Goal: Information Seeking & Learning: Learn about a topic

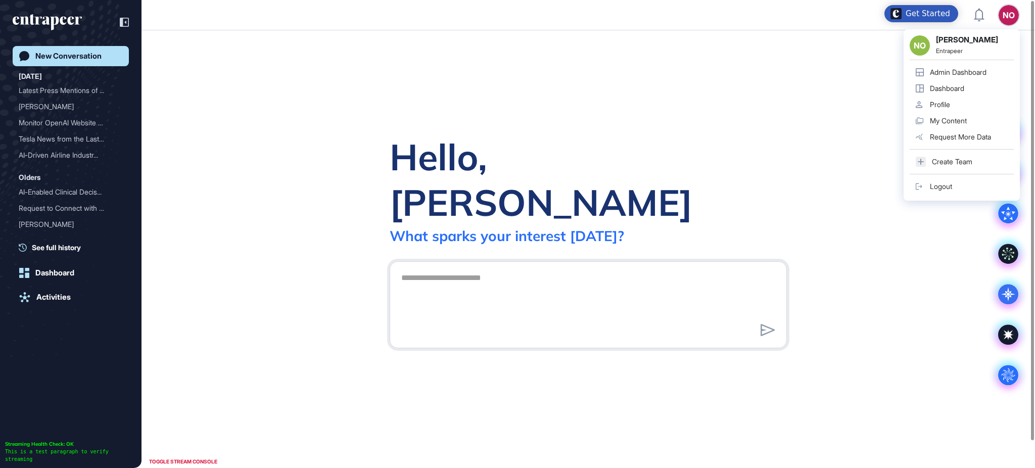
click at [990, 71] on link "Admin Dashboard" at bounding box center [961, 72] width 104 height 16
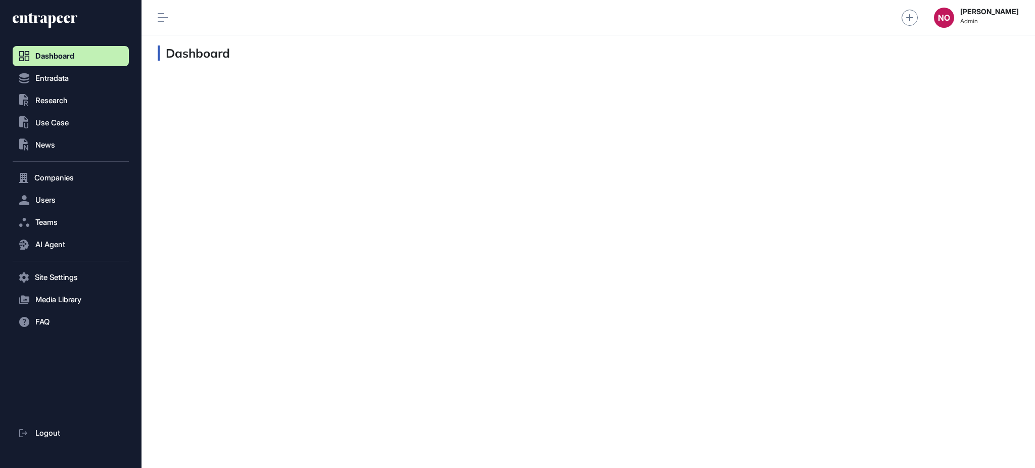
scroll to position [1, 1]
click at [55, 108] on button ".st0{fill:currentColor} Research" at bounding box center [71, 100] width 116 height 20
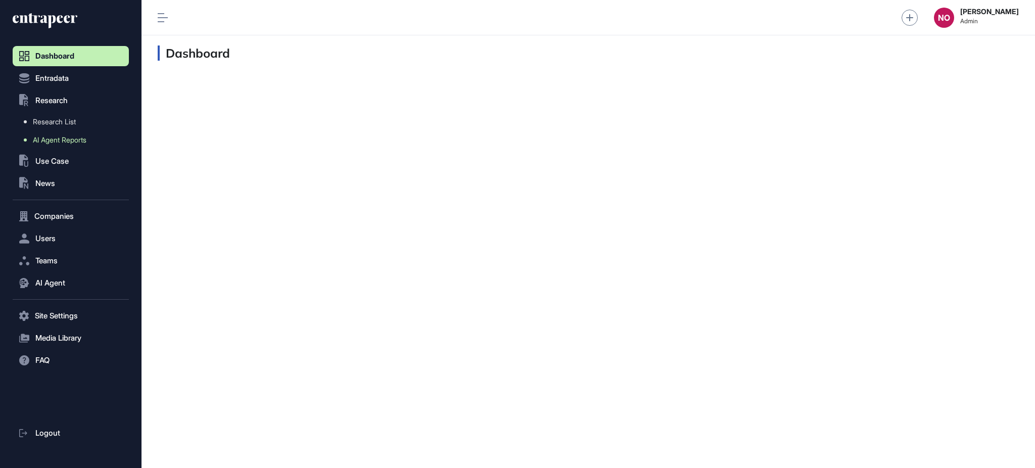
click at [78, 136] on span "AI Agent Reports" at bounding box center [60, 140] width 54 height 8
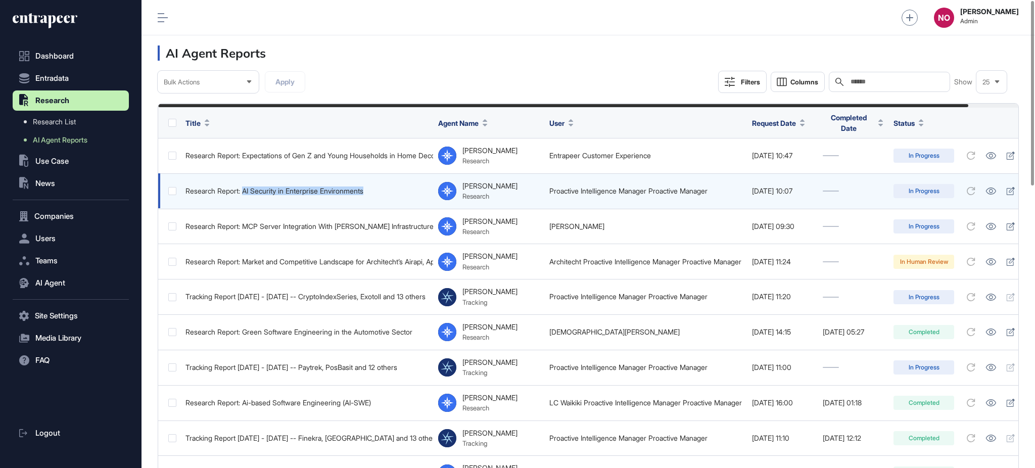
drag, startPoint x: 381, startPoint y: 186, endPoint x: 245, endPoint y: 194, distance: 136.1
click at [245, 194] on td "Research Report: AI Security in Enterprise Environments" at bounding box center [306, 190] width 253 height 35
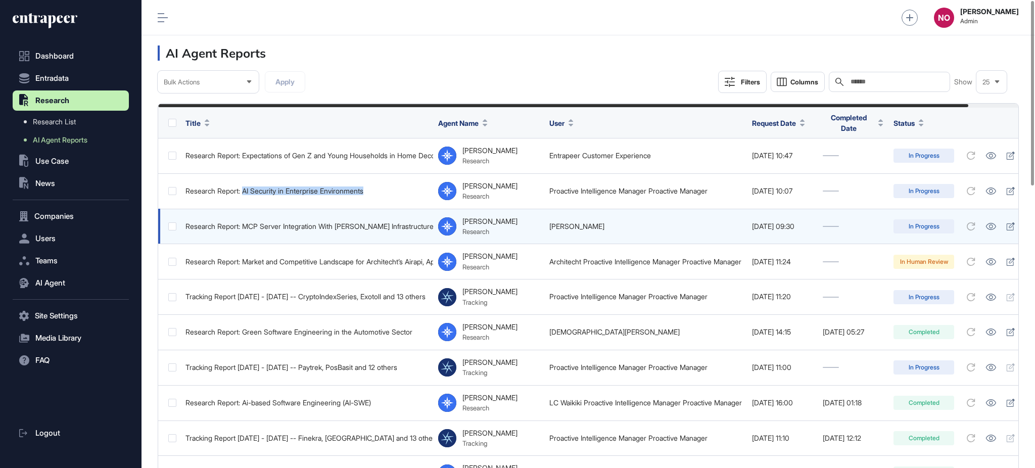
copy div "AI Security in Enterprise Environments"
